Goal: Navigation & Orientation: Find specific page/section

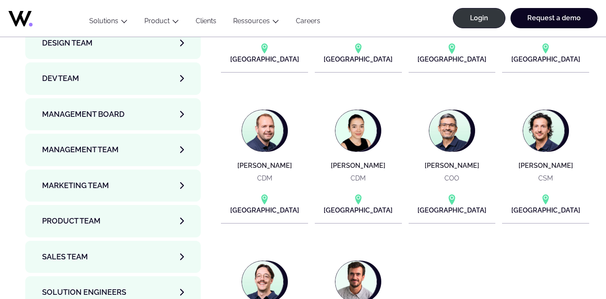
scroll to position [2895, 0]
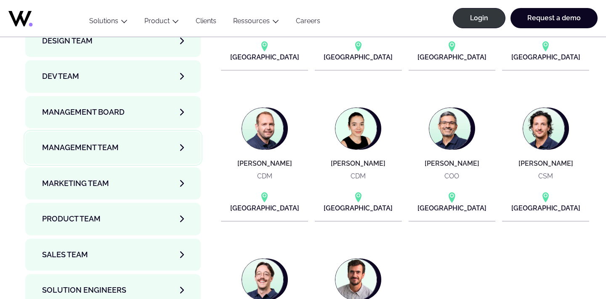
click at [142, 131] on link "Management Team" at bounding box center [113, 147] width 176 height 32
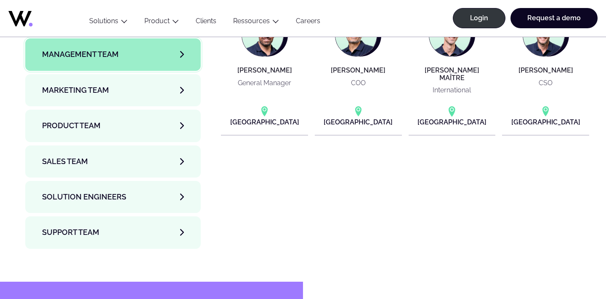
scroll to position [2989, 0]
click at [128, 216] on link "Support team" at bounding box center [113, 232] width 176 height 32
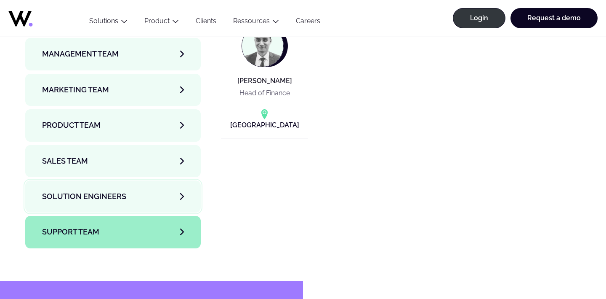
click at [126, 180] on link "Solution Engineers" at bounding box center [113, 196] width 176 height 32
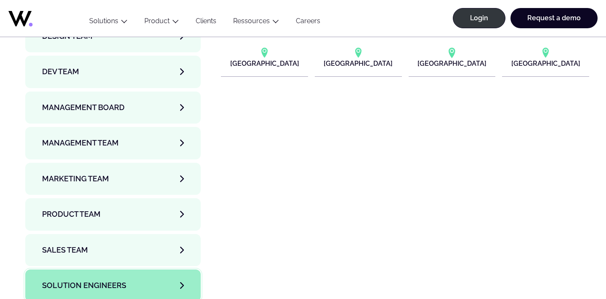
scroll to position [2901, 0]
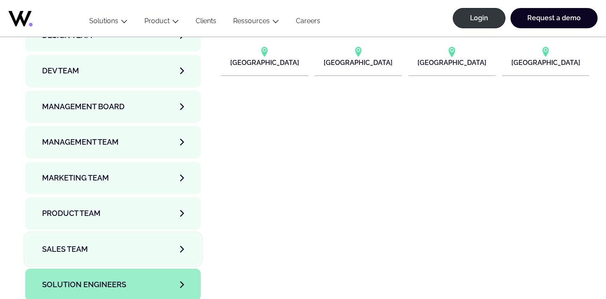
click at [110, 233] on link "Sales team" at bounding box center [113, 249] width 176 height 32
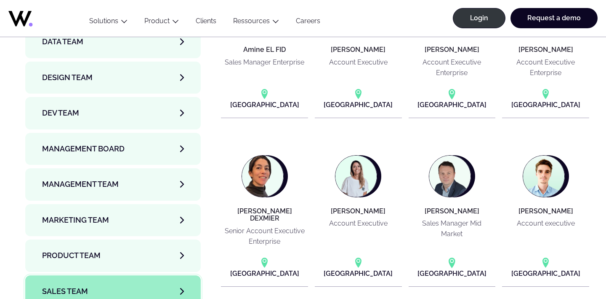
scroll to position [2858, 0]
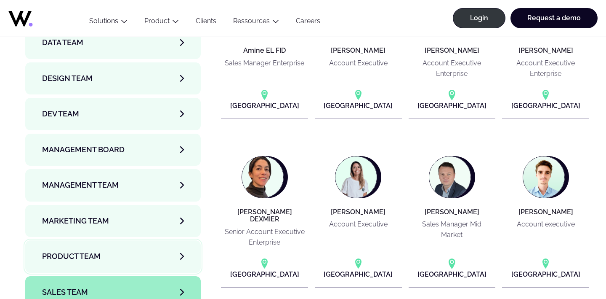
click at [103, 240] on link "Product team" at bounding box center [113, 256] width 176 height 32
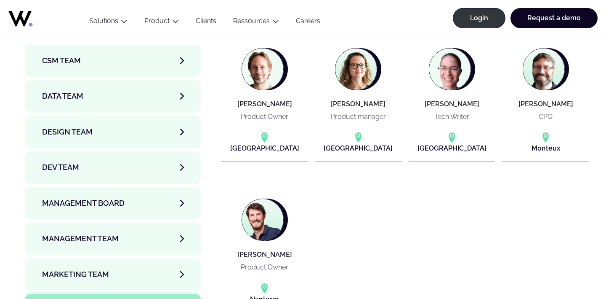
scroll to position [2806, 0]
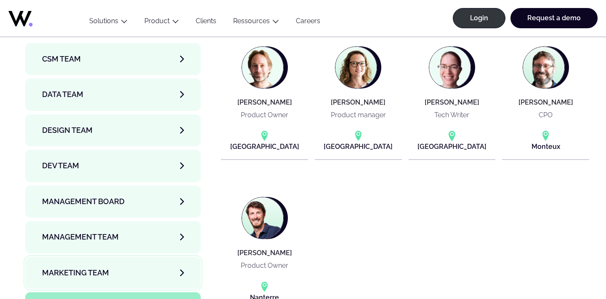
click at [110, 256] on link "Marketing Team" at bounding box center [113, 272] width 176 height 32
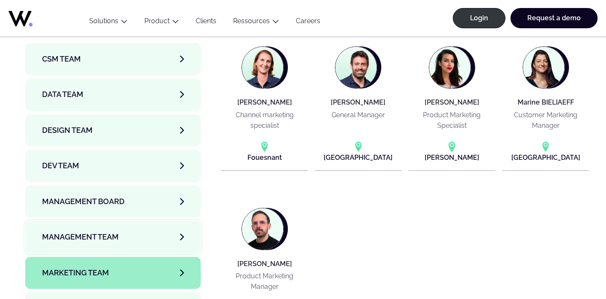
click at [108, 231] on span "Management Team" at bounding box center [80, 237] width 77 height 12
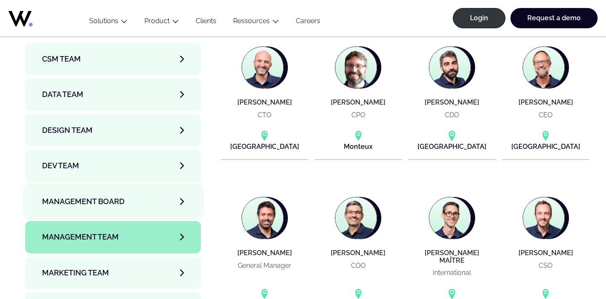
click at [112, 191] on link "Management Board" at bounding box center [113, 201] width 176 height 32
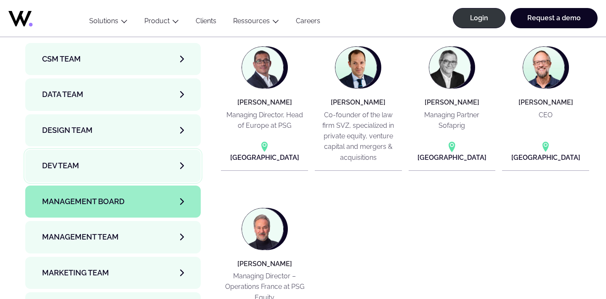
click at [115, 152] on link "Dev team" at bounding box center [113, 166] width 176 height 32
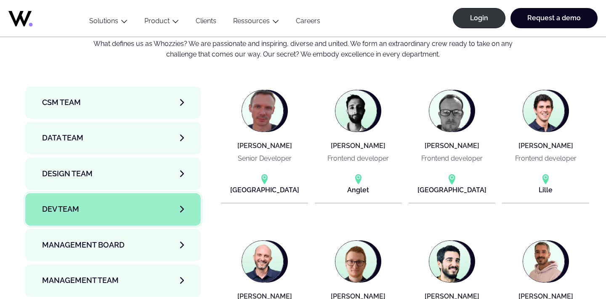
scroll to position [2752, 0]
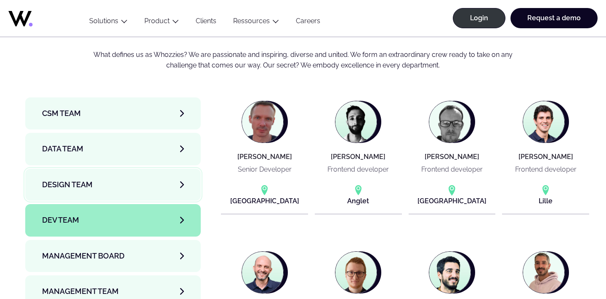
click at [155, 168] on link "Design team" at bounding box center [113, 184] width 176 height 32
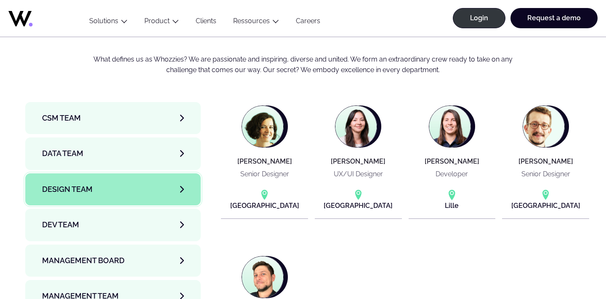
scroll to position [2746, 0]
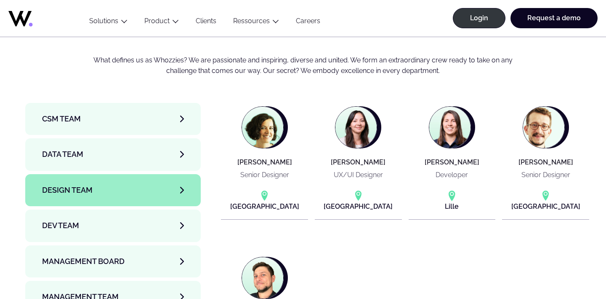
click at [131, 117] on li "CSM team" at bounding box center [113, 120] width 176 height 35
click at [129, 138] on link "Data team" at bounding box center [113, 154] width 176 height 32
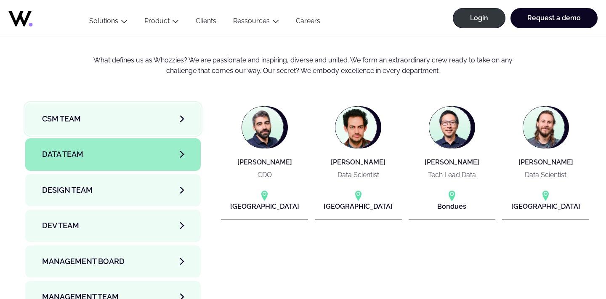
click at [129, 103] on link "CSM team" at bounding box center [113, 119] width 176 height 32
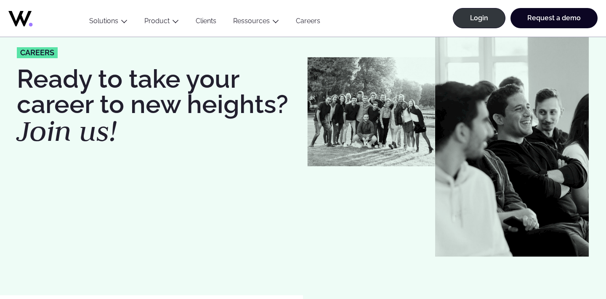
scroll to position [0, 0]
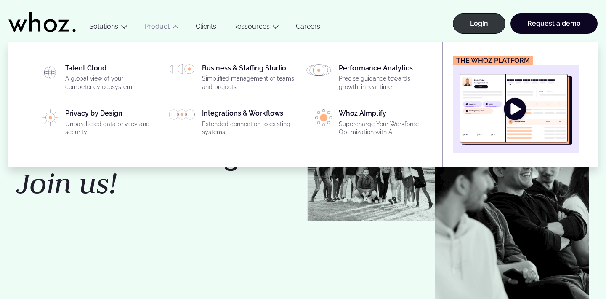
click at [162, 28] on link "Product" at bounding box center [156, 26] width 25 height 8
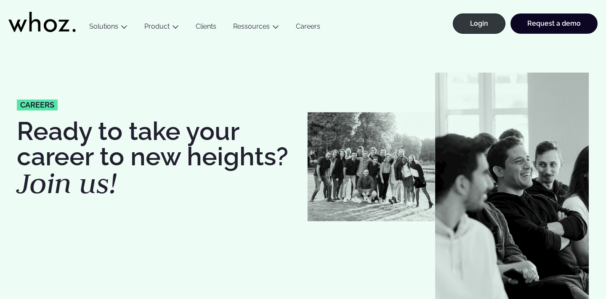
click at [162, 28] on link "Product" at bounding box center [156, 26] width 25 height 8
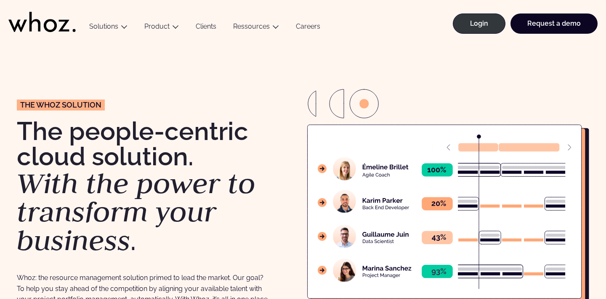
click at [309, 28] on link "Careers" at bounding box center [308, 27] width 41 height 11
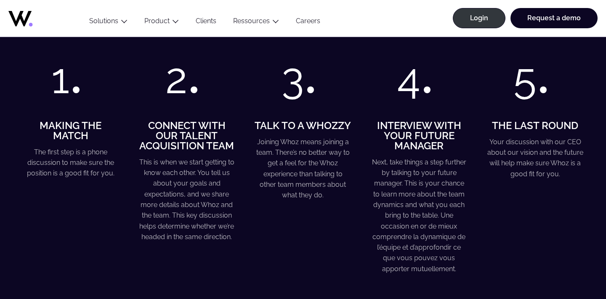
scroll to position [1025, 0]
